Goal: Find specific page/section: Find specific page/section

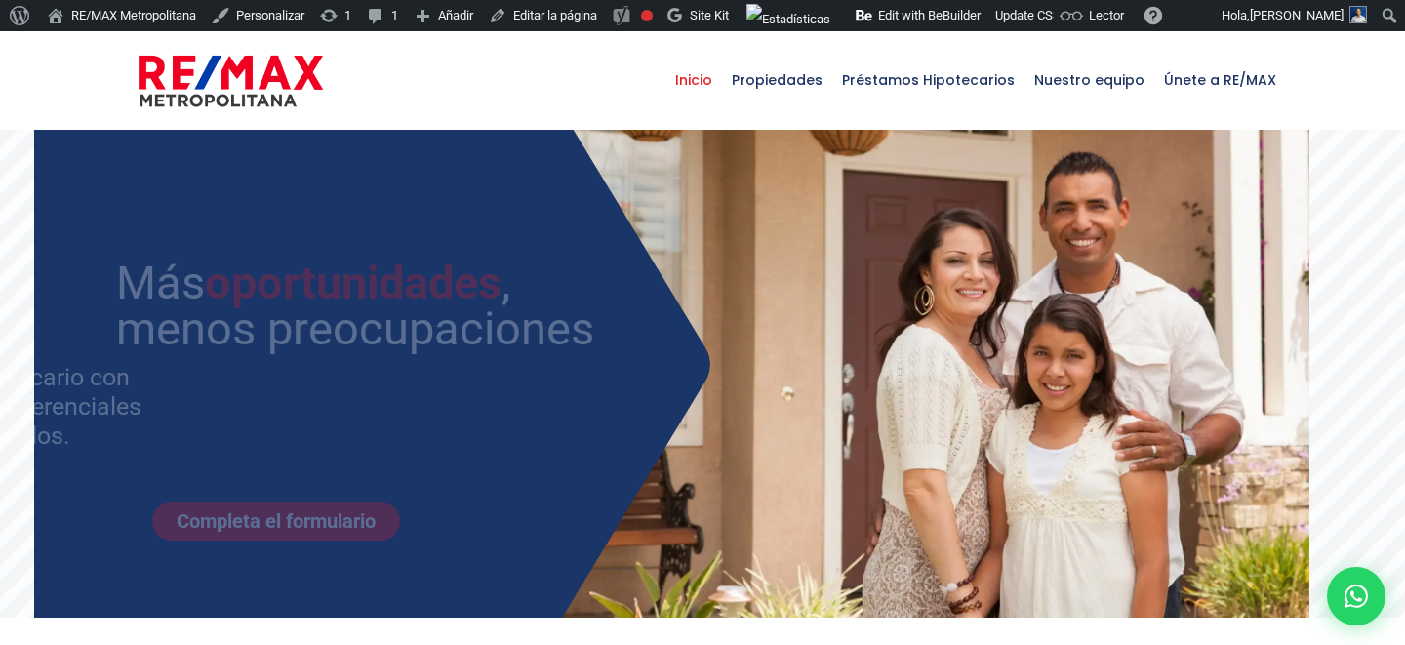
select select
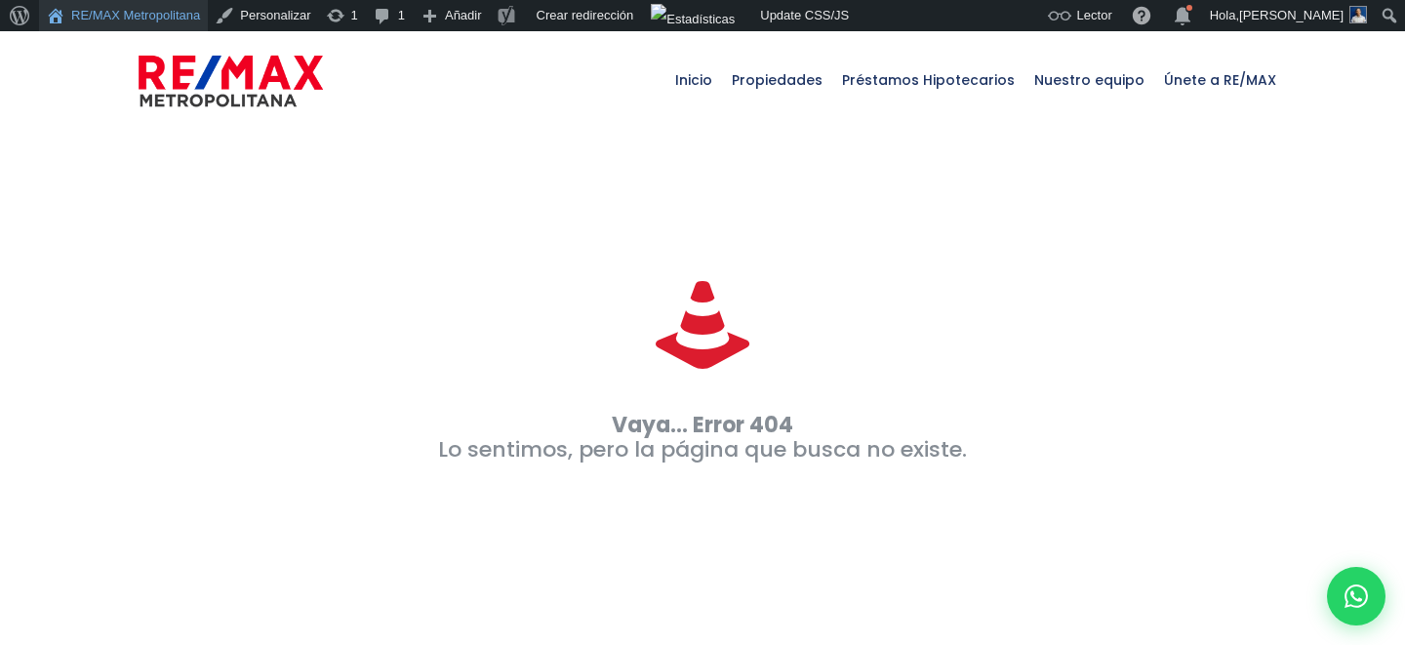
click at [147, 11] on link "RE/MAX Metropolitana" at bounding box center [123, 15] width 169 height 31
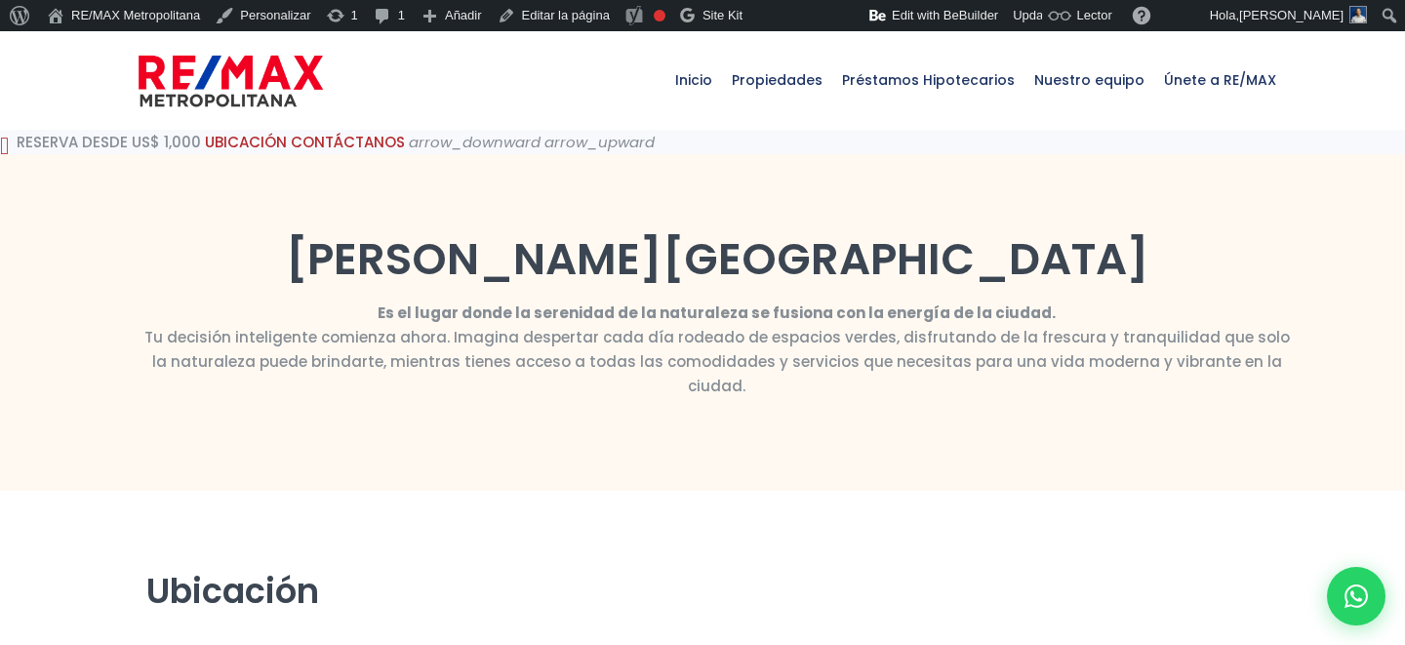
select select "DO"
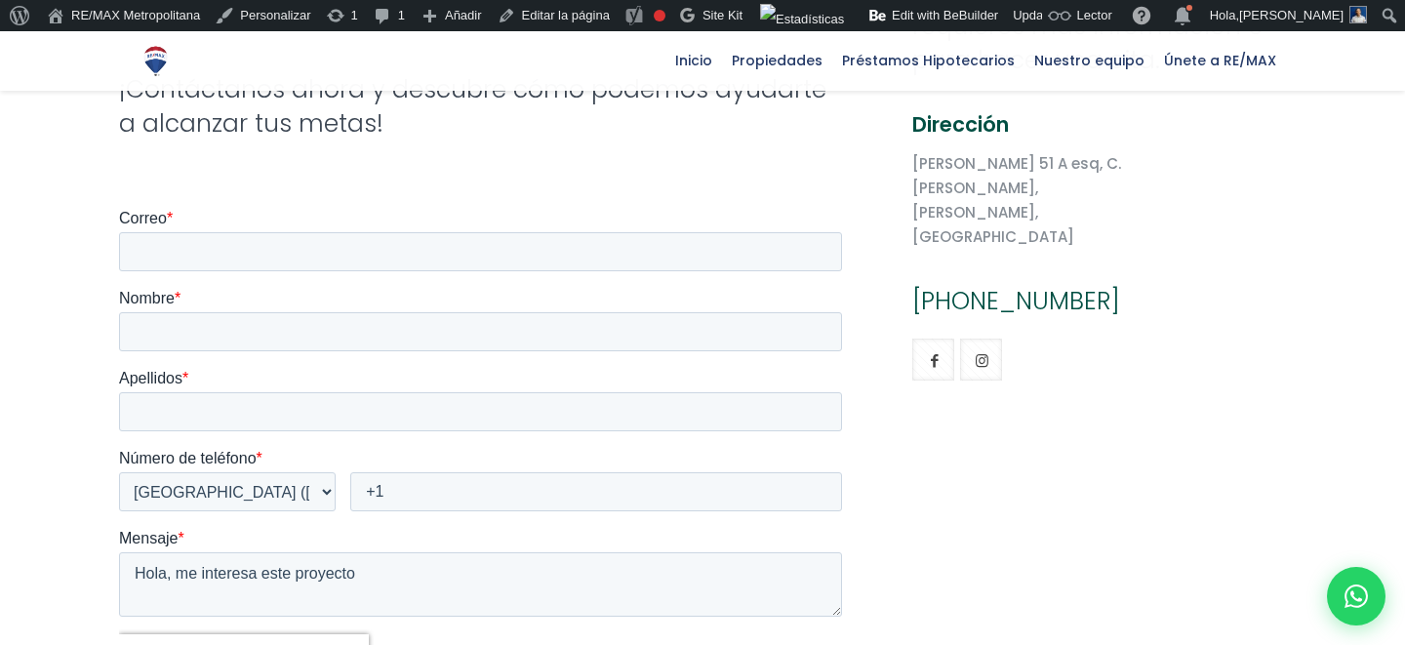
scroll to position [6683, 0]
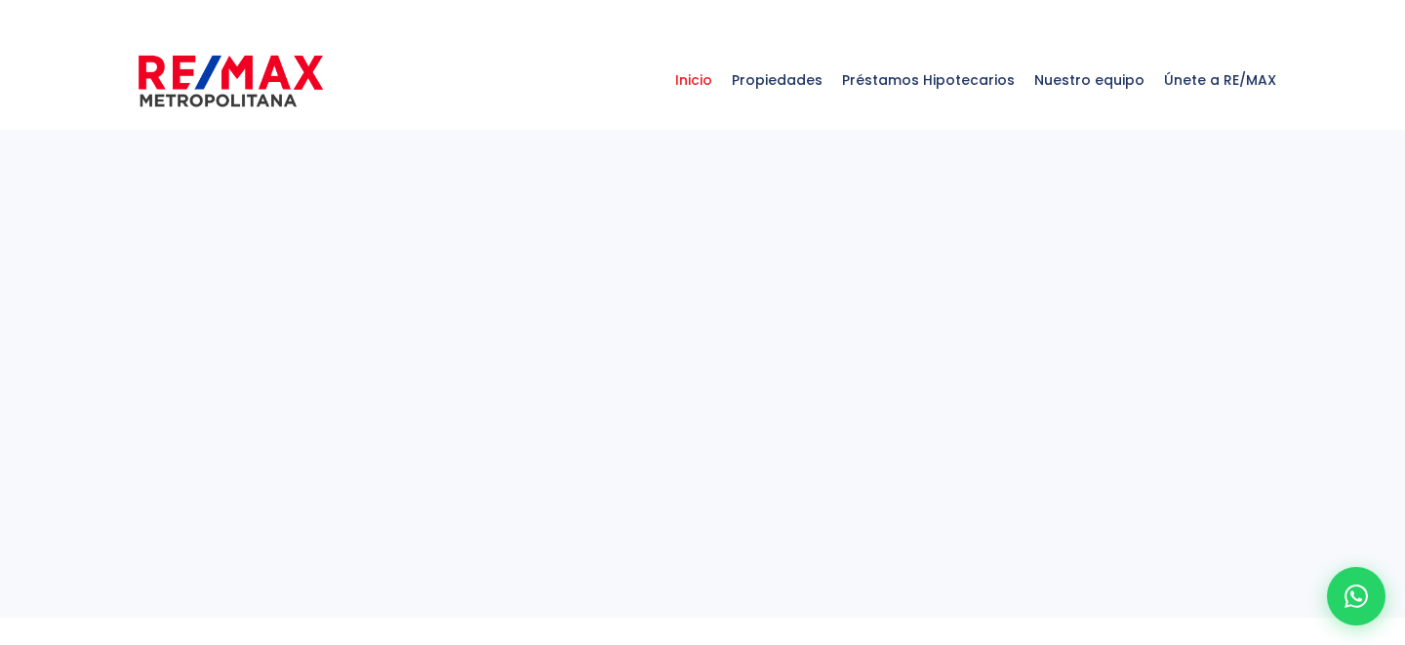
select select
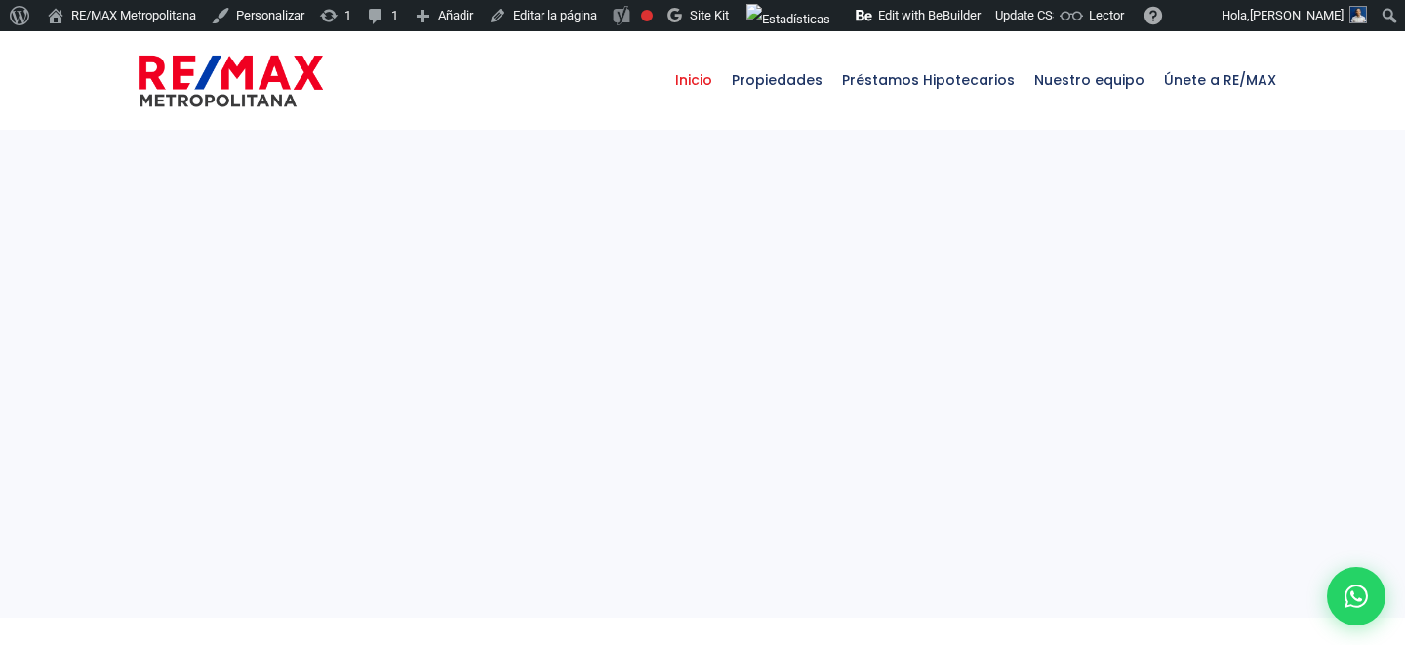
click at [607, 83] on div "Inicio Propiedades Préstamos Hipotecarios Calculadora de préstamos Nuestro equi…" at bounding box center [702, 80] width 1167 height 98
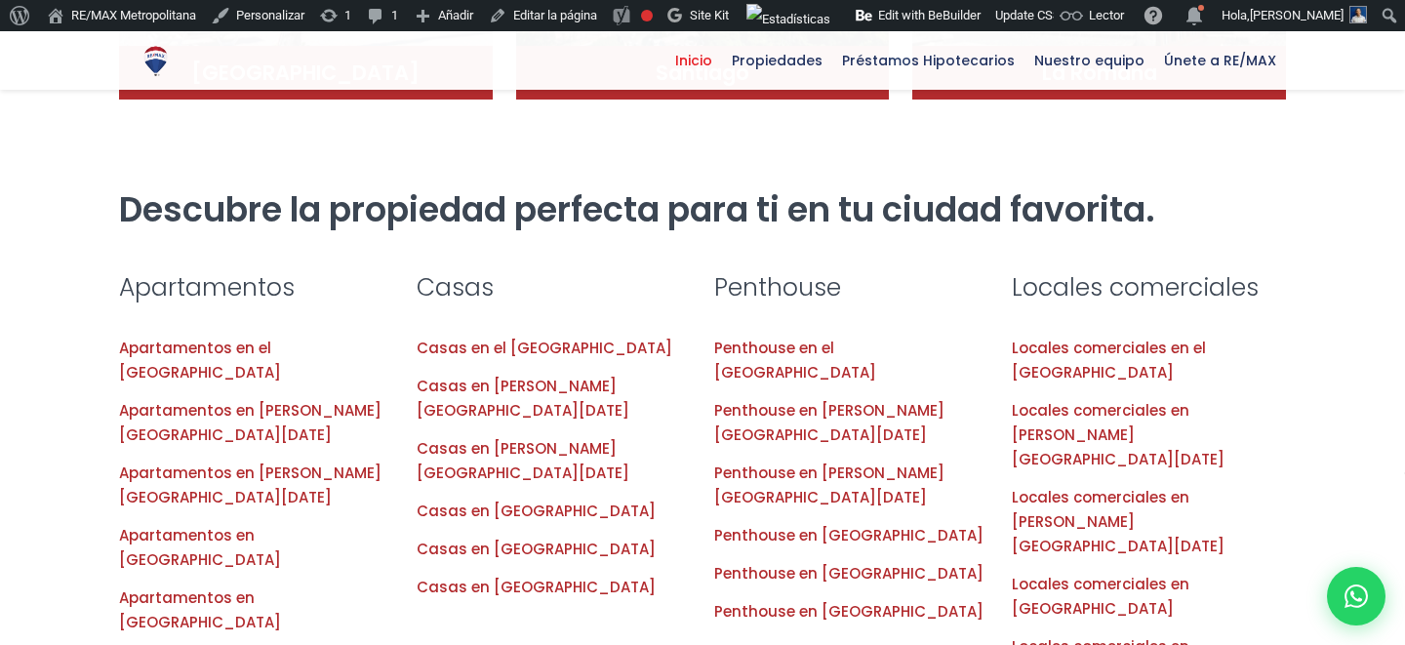
scroll to position [1885, 0]
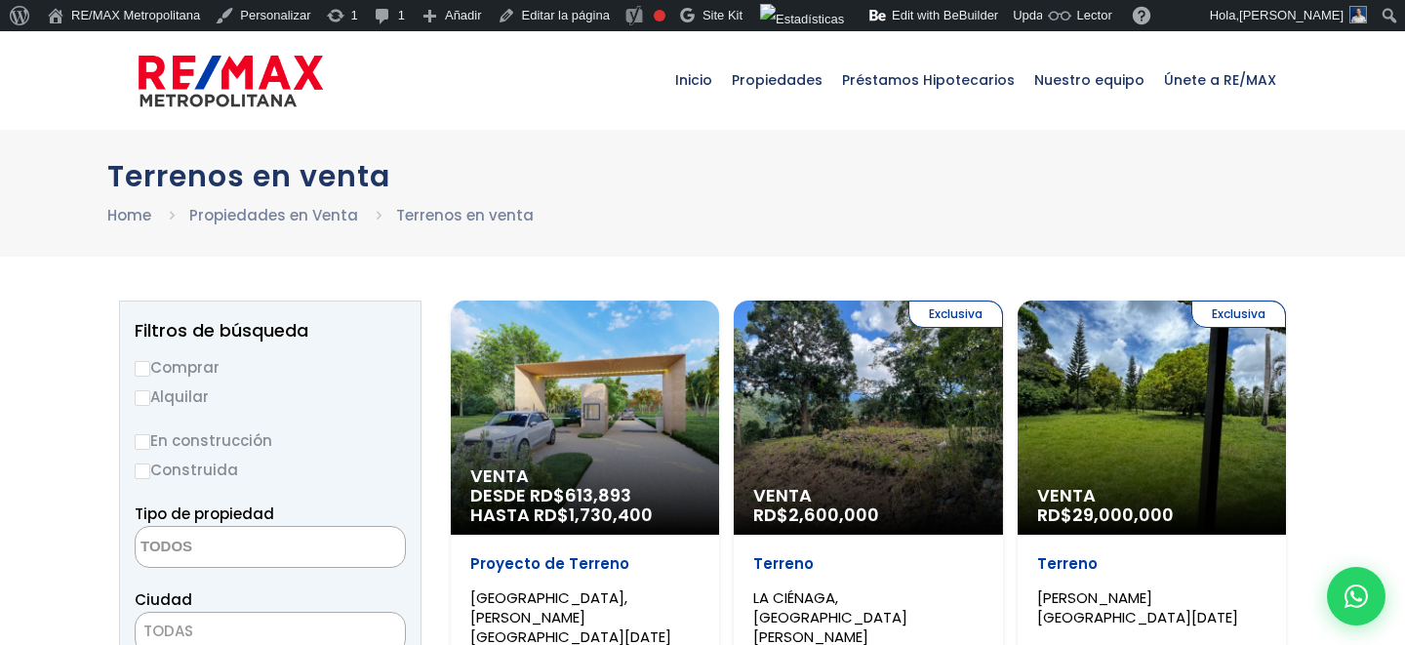
select select
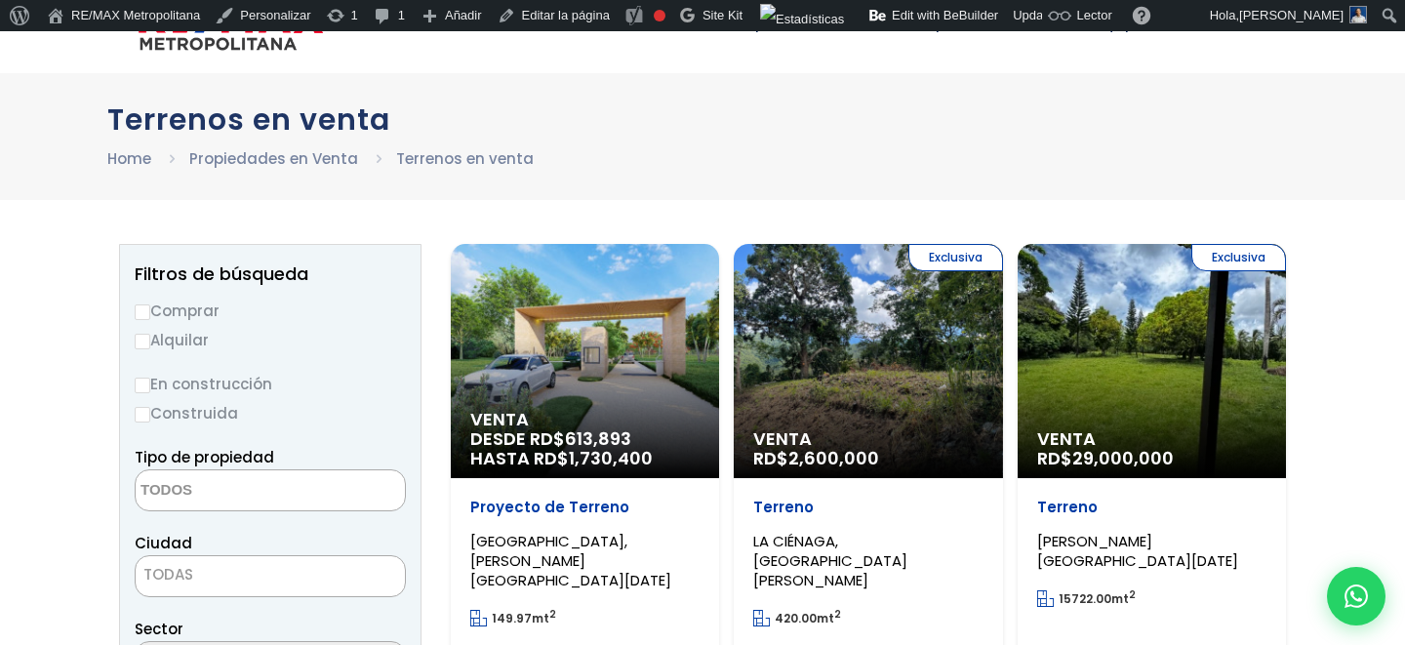
scroll to position [156, 0]
